Goal: Book appointment/travel/reservation

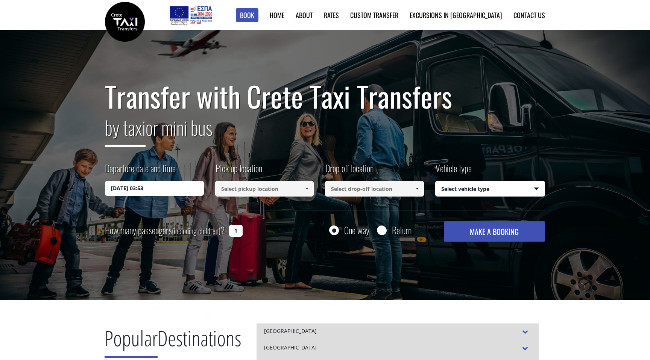
click at [156, 188] on input "[DATE] 03:53" at bounding box center [154, 188] width 99 height 15
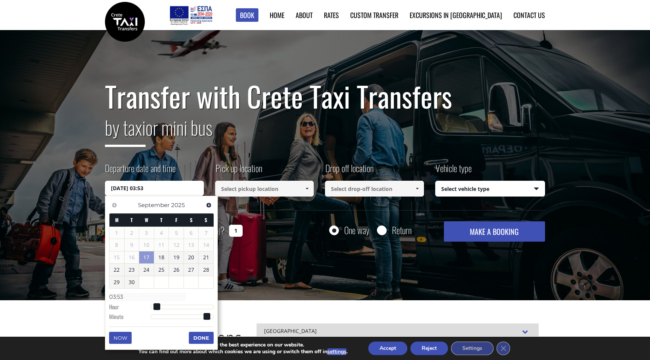
click at [145, 258] on link "17" at bounding box center [146, 258] width 15 height 12
click at [265, 193] on input at bounding box center [264, 189] width 99 height 16
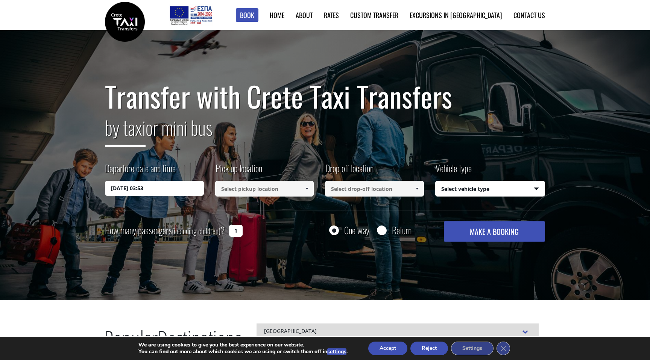
click at [311, 188] on link at bounding box center [307, 189] width 12 height 16
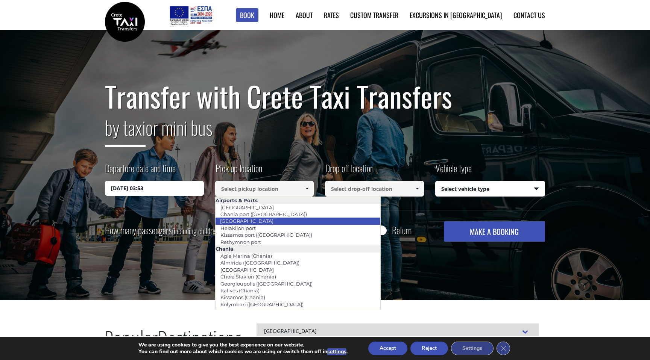
click at [285, 220] on li "[GEOGRAPHIC_DATA]" at bounding box center [298, 221] width 165 height 7
type input "[GEOGRAPHIC_DATA]"
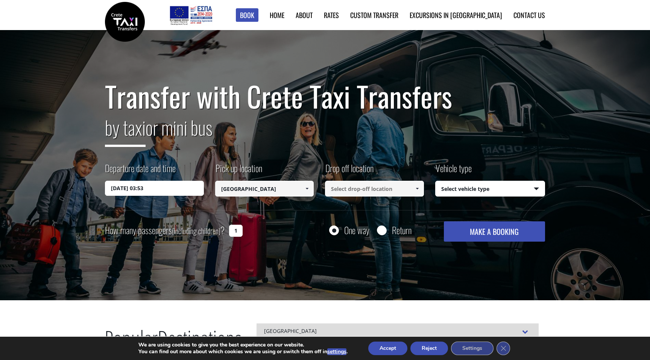
click at [367, 191] on input at bounding box center [374, 189] width 99 height 16
click at [417, 188] on span at bounding box center [417, 189] width 6 height 6
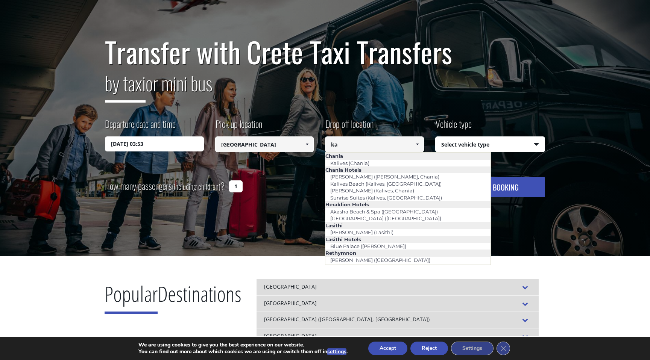
scroll to position [64, 0]
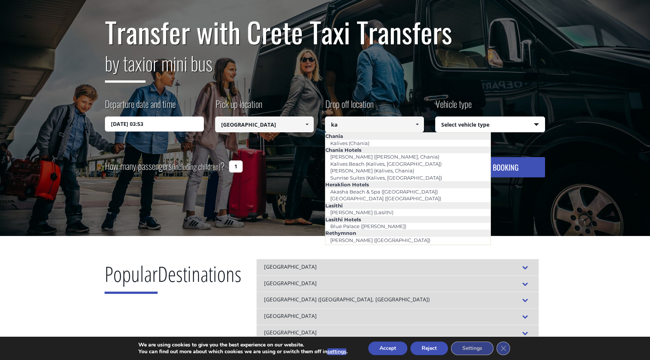
type input "ka"
click at [282, 44] on h1 "Transfer with Crete Taxi Transfers" at bounding box center [325, 32] width 440 height 32
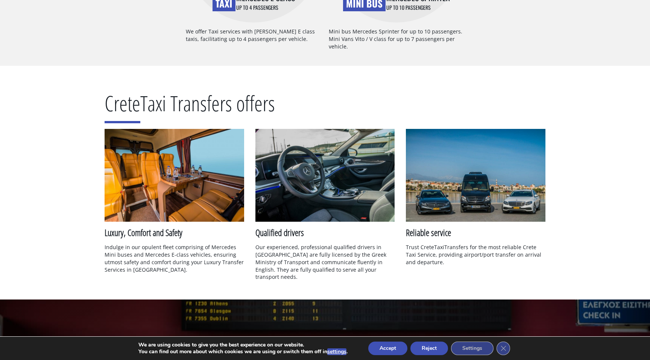
scroll to position [718, 0]
